Goal: Navigation & Orientation: Find specific page/section

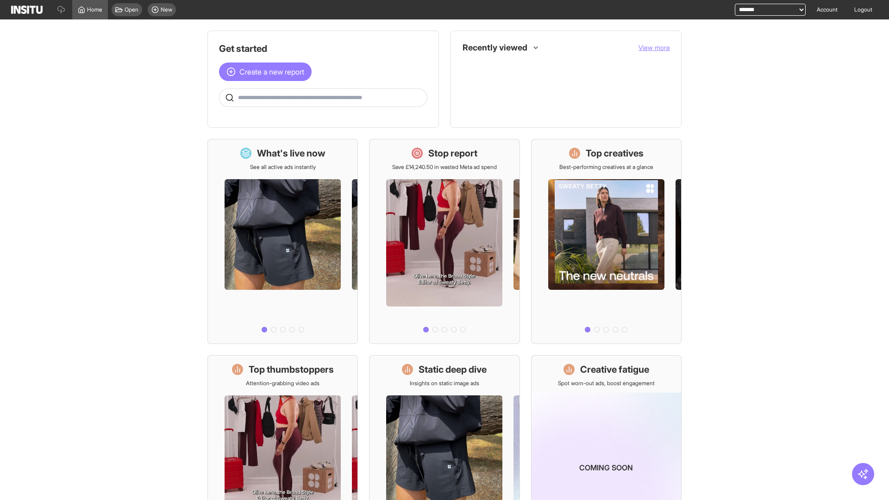
select select "**********"
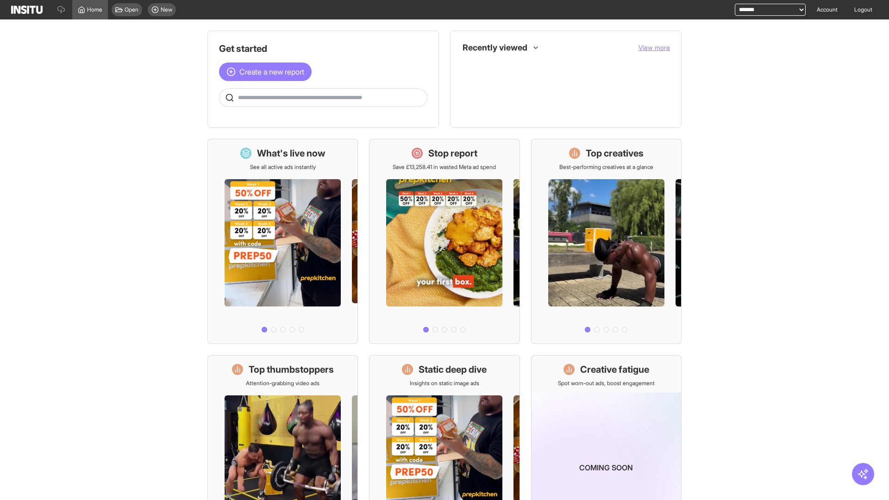
select select "**********"
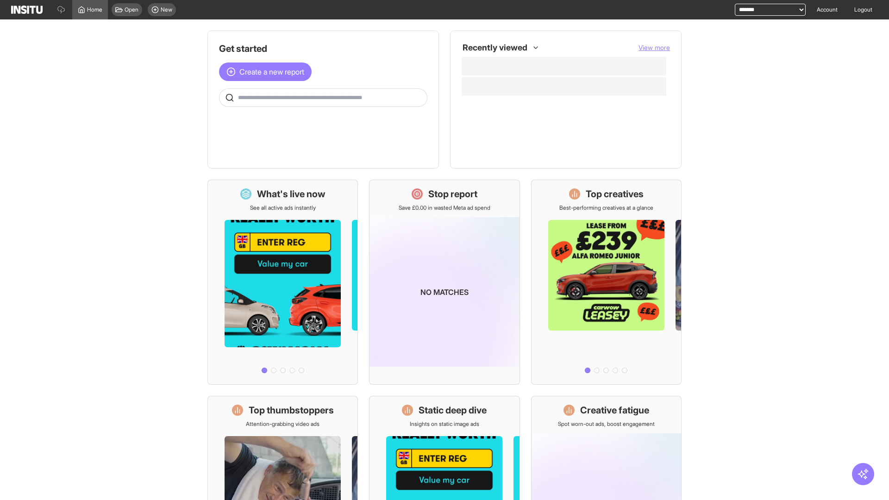
select select "**********"
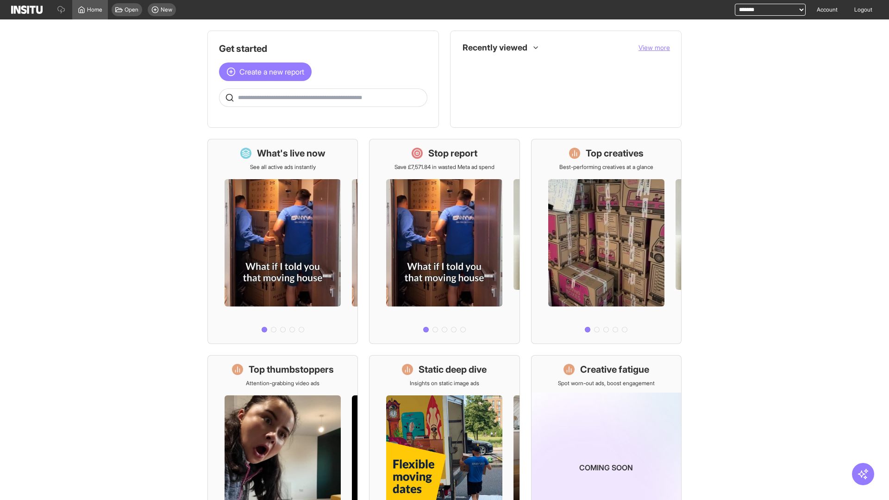
select select "**********"
